Goal: Check status: Check status

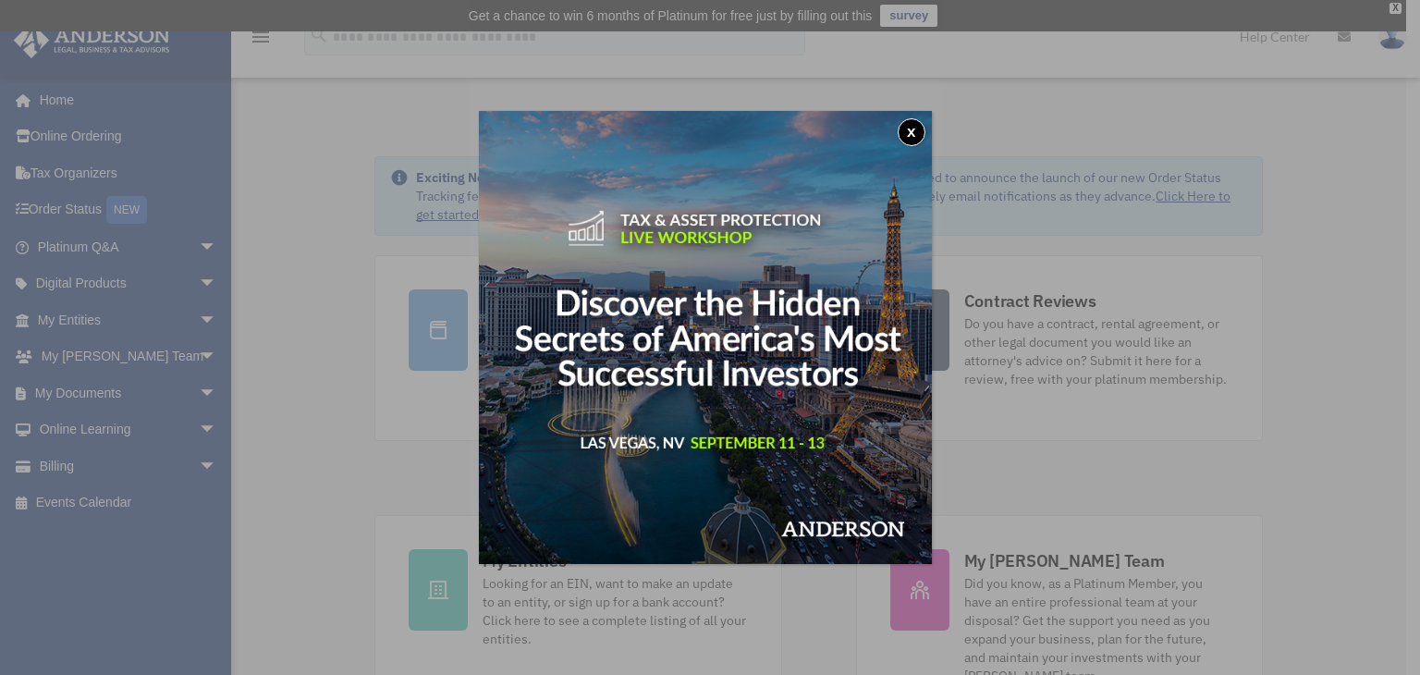
click at [917, 138] on button "x" at bounding box center [912, 132] width 28 height 28
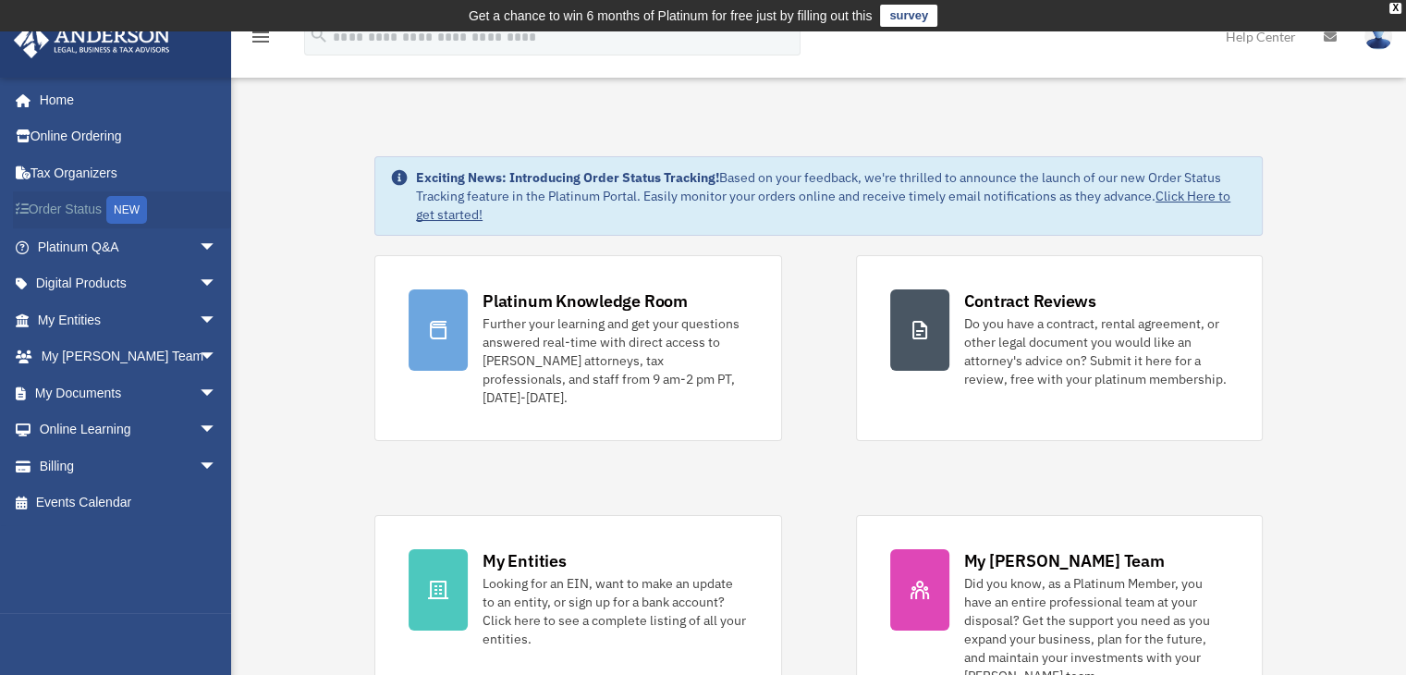
click at [74, 208] on link "Order Status NEW" at bounding box center [129, 210] width 232 height 38
click at [44, 214] on link "Order Status NEW" at bounding box center [129, 210] width 232 height 38
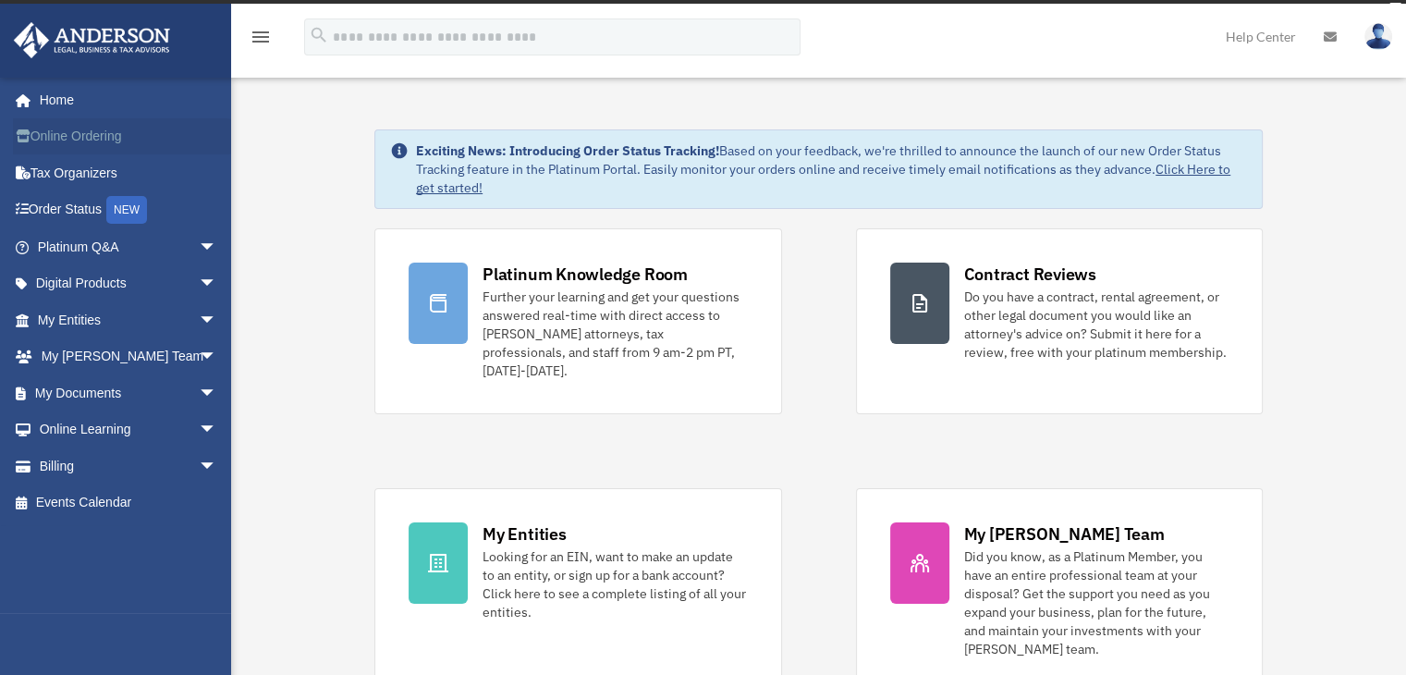
click at [62, 145] on link "Online Ordering" at bounding box center [129, 136] width 232 height 37
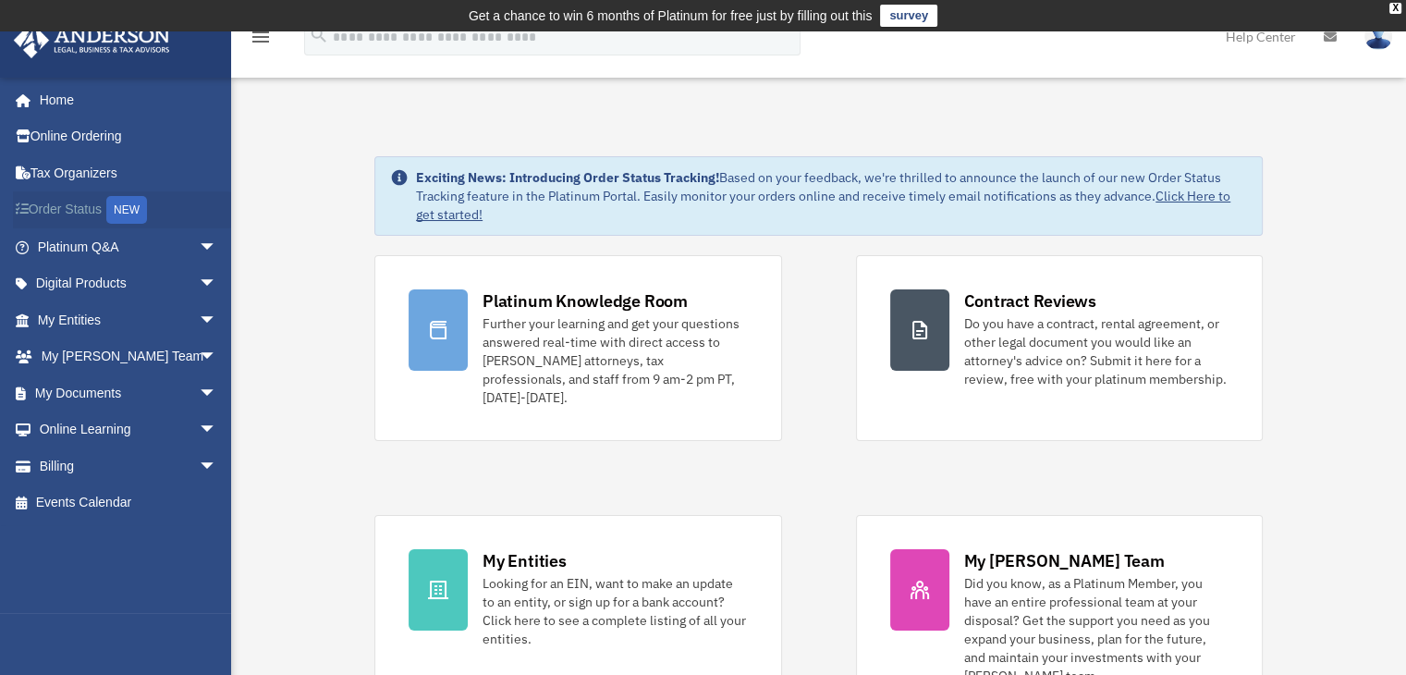
click at [68, 210] on link "Order Status NEW" at bounding box center [129, 210] width 232 height 38
